Goal: Transaction & Acquisition: Purchase product/service

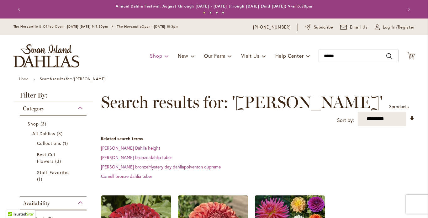
click at [191, 49] on div "Toggle Nav Shop Dahlia Tubers Collections Fresh Cut Dahlias Gardening Supplies …" at bounding box center [213, 56] width 413 height 42
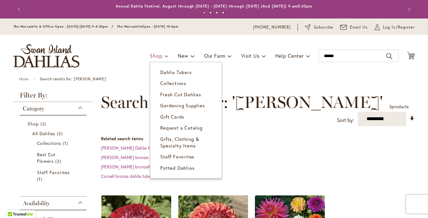
click at [162, 59] on span "Shop" at bounding box center [156, 55] width 12 height 7
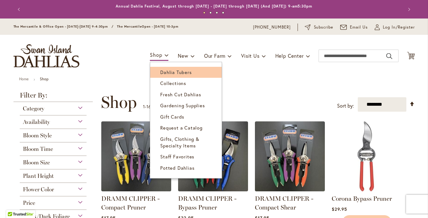
click at [191, 75] on span "Dahlia Tubers" at bounding box center [175, 72] width 31 height 6
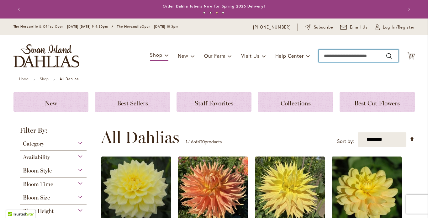
click at [324, 62] on input "Search" at bounding box center [358, 55] width 80 height 13
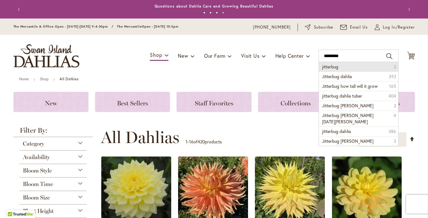
click at [334, 70] on span "jitterbug" at bounding box center [330, 67] width 16 height 6
type input "*********"
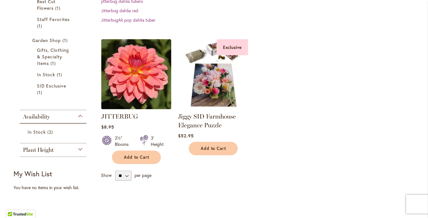
scroll to position [114, 0]
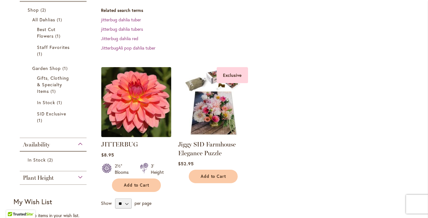
click at [133, 104] on img at bounding box center [135, 101] width 73 height 73
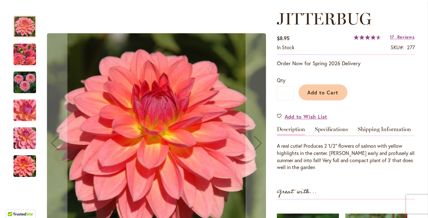
scroll to position [138, 0]
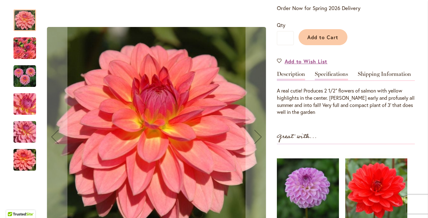
click at [333, 80] on link "Specifications" at bounding box center [331, 75] width 33 height 9
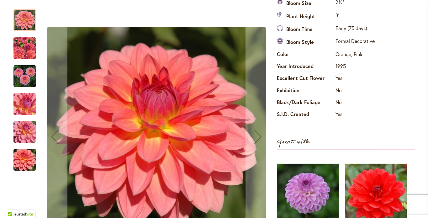
scroll to position [207, 0]
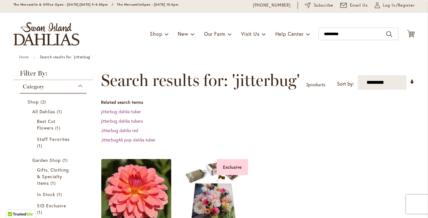
scroll to position [12, 0]
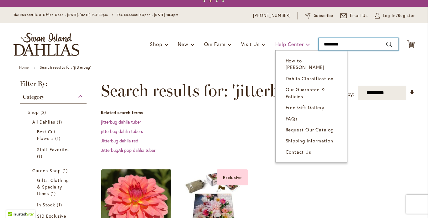
drag, startPoint x: 342, startPoint y: 50, endPoint x: 304, endPoint y: 53, distance: 38.6
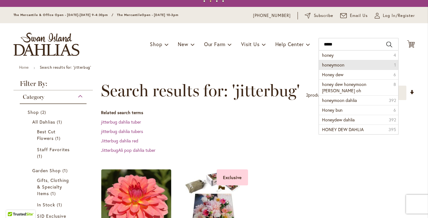
click at [328, 68] on span "honeymoon" at bounding box center [333, 65] width 22 height 6
type input "*********"
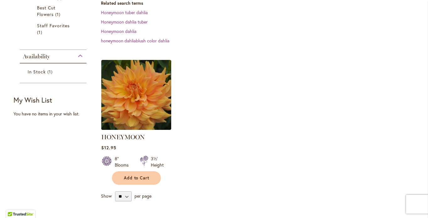
scroll to position [137, 0]
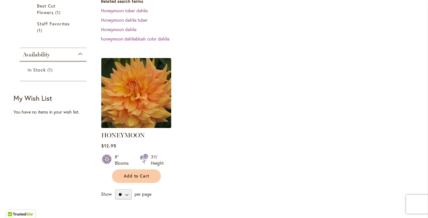
click at [141, 99] on img at bounding box center [135, 92] width 73 height 73
